Goal: Information Seeking & Learning: Learn about a topic

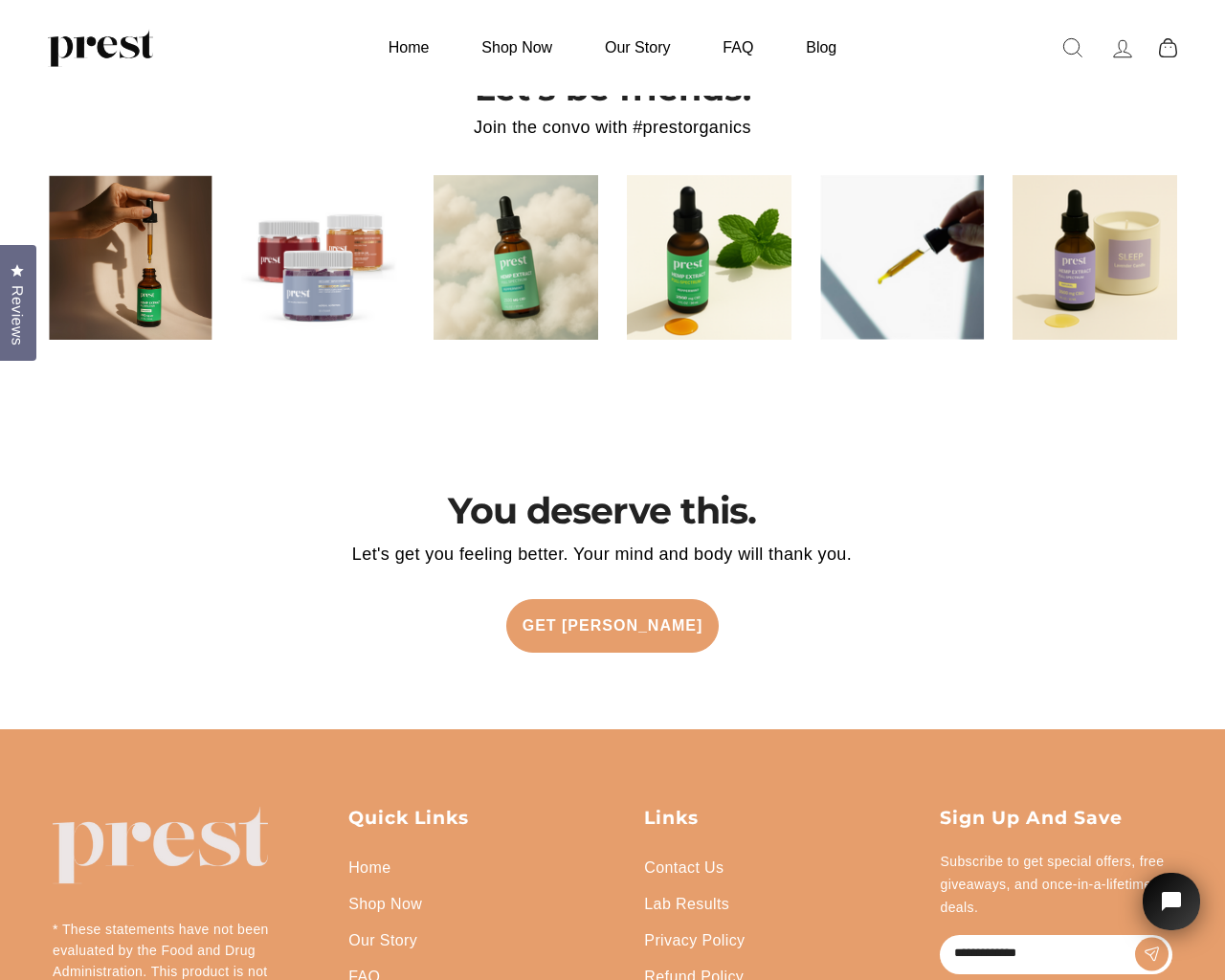
scroll to position [4001, 0]
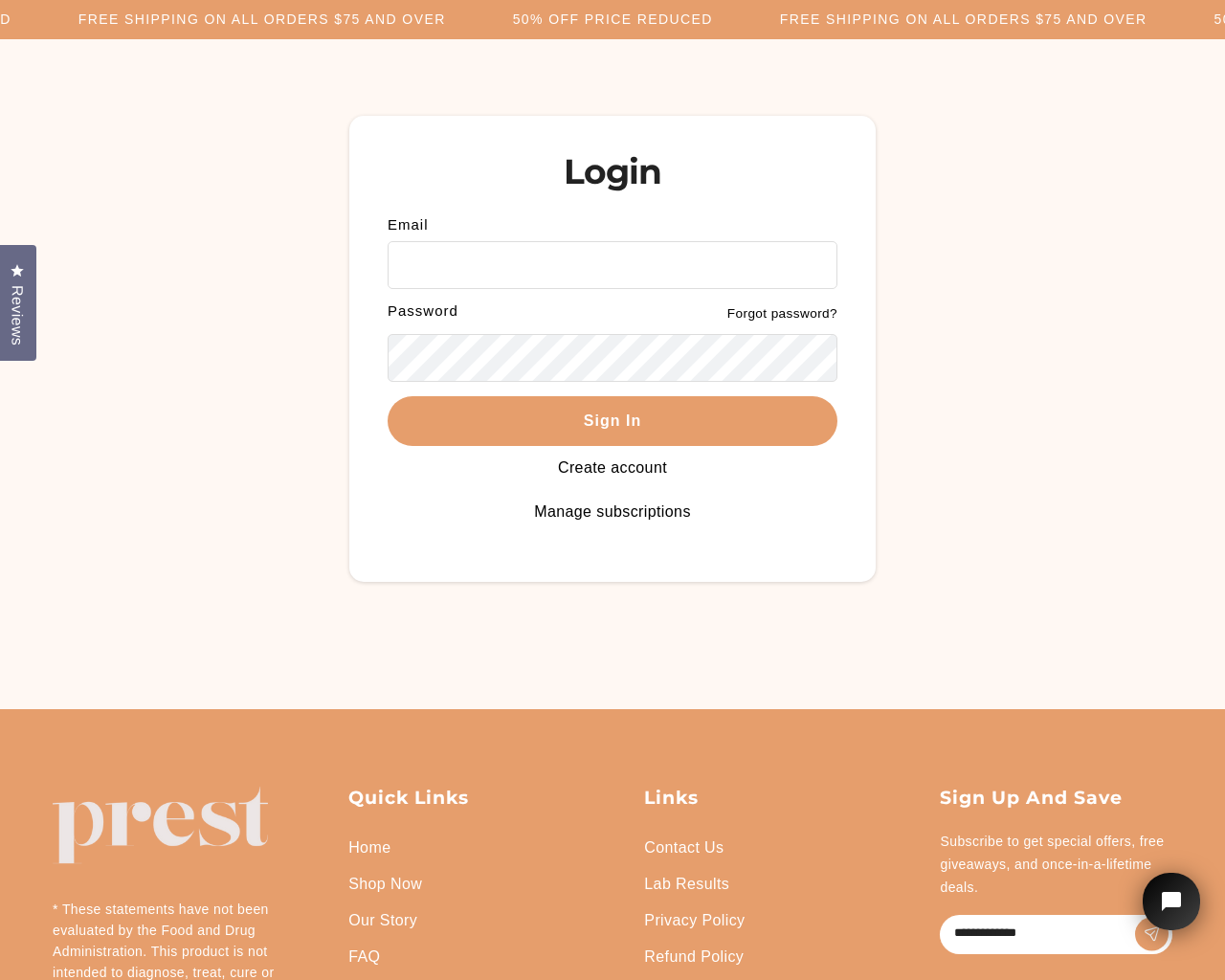
scroll to position [154, 0]
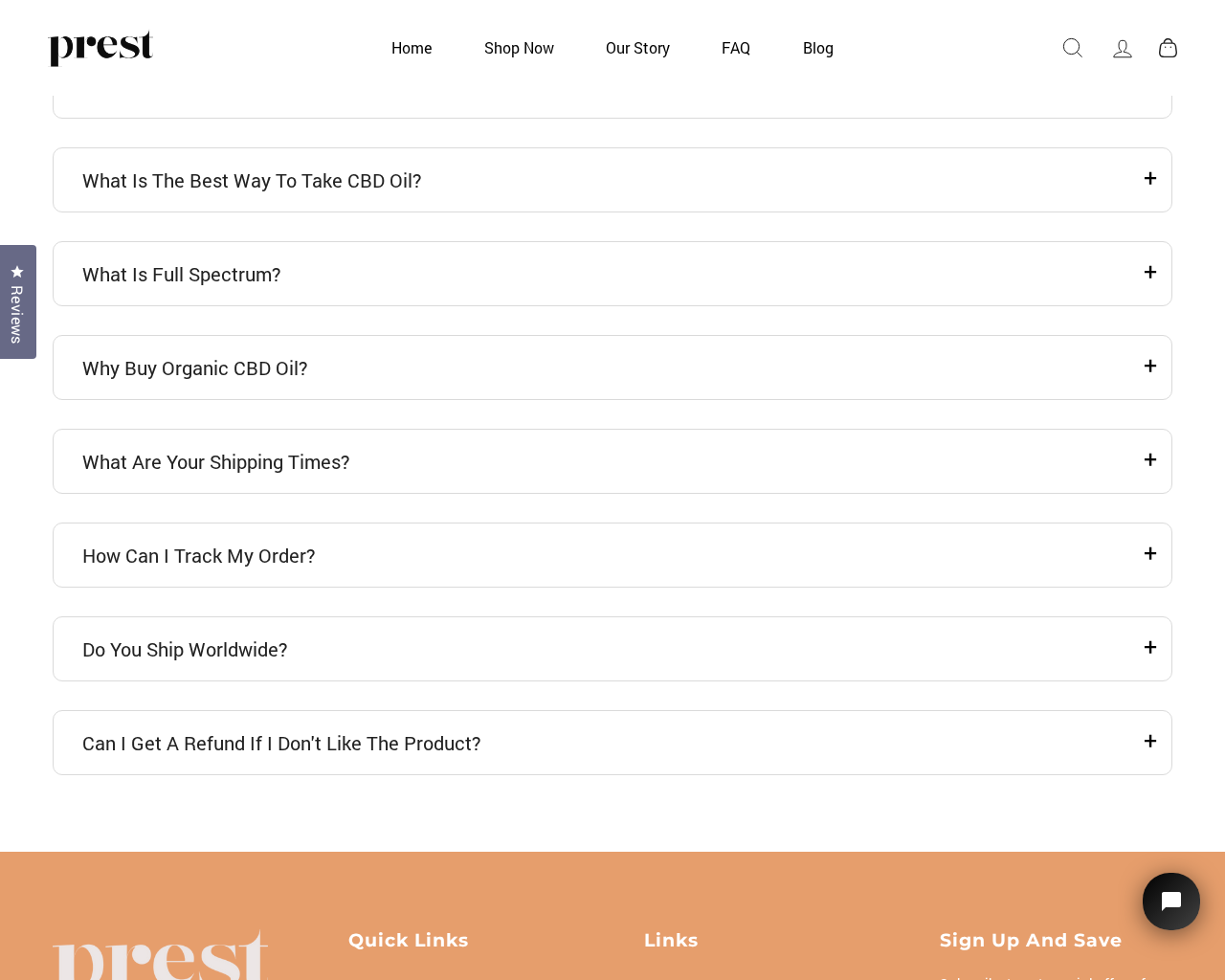
scroll to position [5558, 0]
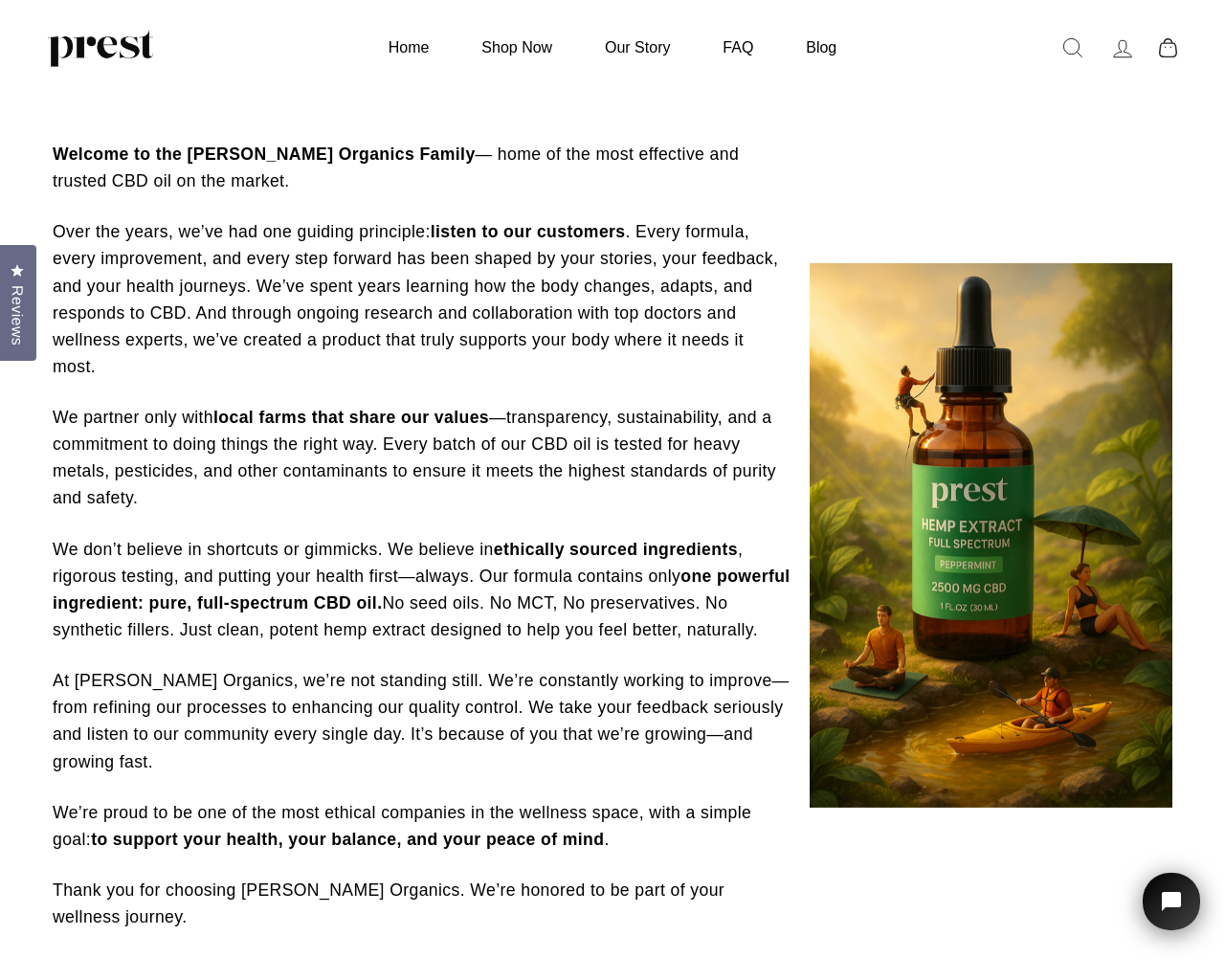
scroll to position [903, 0]
